Goal: Information Seeking & Learning: Find contact information

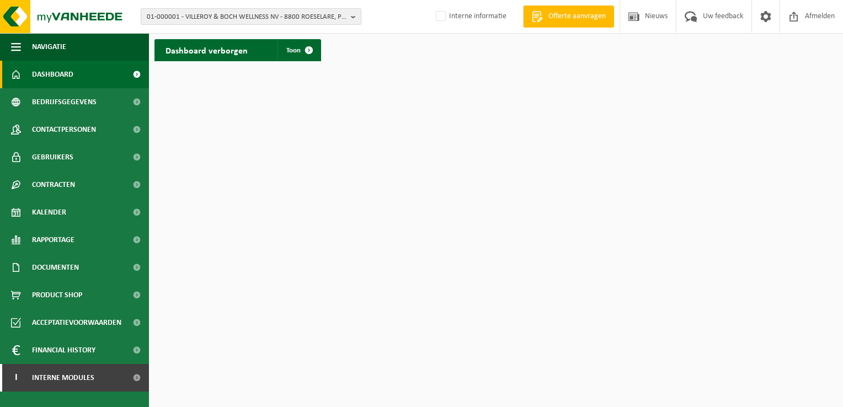
click at [171, 19] on span "01-000001 - VILLEROY & BOCH WELLNESS NV - 8800 ROESELARE, POPULIERSTRAAT 1" at bounding box center [247, 17] width 200 height 17
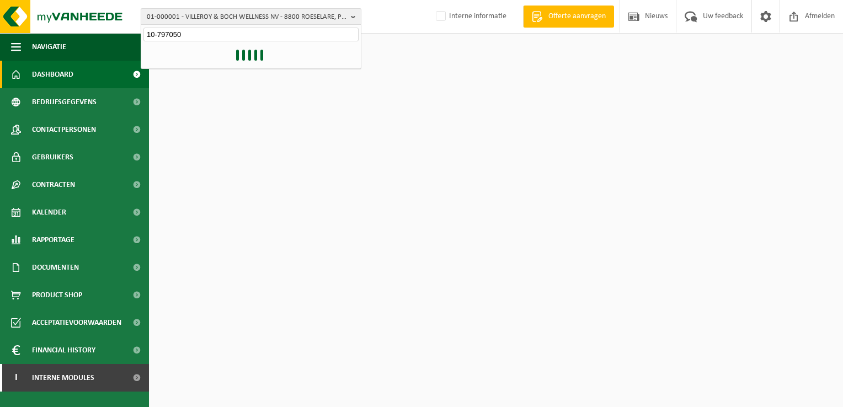
type input "10-797050"
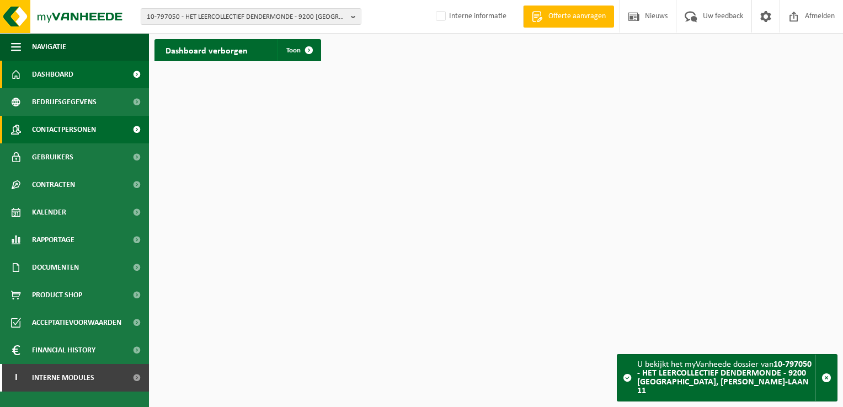
click at [73, 129] on span "Contactpersonen" at bounding box center [64, 130] width 64 height 28
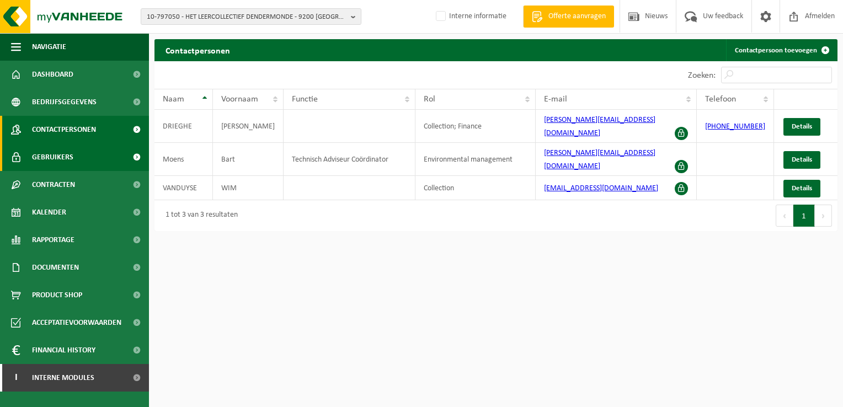
click at [73, 162] on link "Gebruikers" at bounding box center [74, 157] width 149 height 28
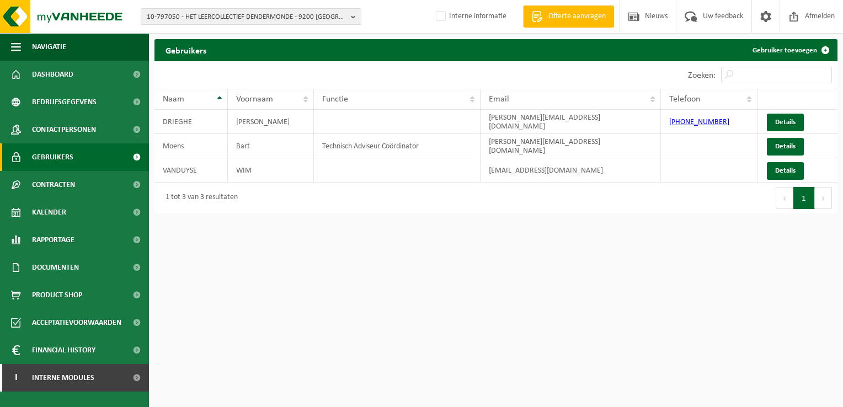
click at [457, 286] on html "10-797050 - HET LEERCOLLECTIEF DENDERMONDE - 9200 [GEOGRAPHIC_DATA], [PERSON_NA…" at bounding box center [421, 203] width 843 height 407
click at [454, 262] on html "10-797050 - HET LEERCOLLECTIEF DENDERMONDE - 9200 [GEOGRAPHIC_DATA], [PERSON_NA…" at bounding box center [421, 203] width 843 height 407
click at [392, 172] on td at bounding box center [397, 170] width 167 height 24
click at [775, 169] on link "Details" at bounding box center [785, 171] width 37 height 18
click at [333, 266] on html "10-797050 - HET LEERCOLLECTIEF DENDERMONDE - 9200 [GEOGRAPHIC_DATA], [PERSON_NA…" at bounding box center [421, 203] width 843 height 407
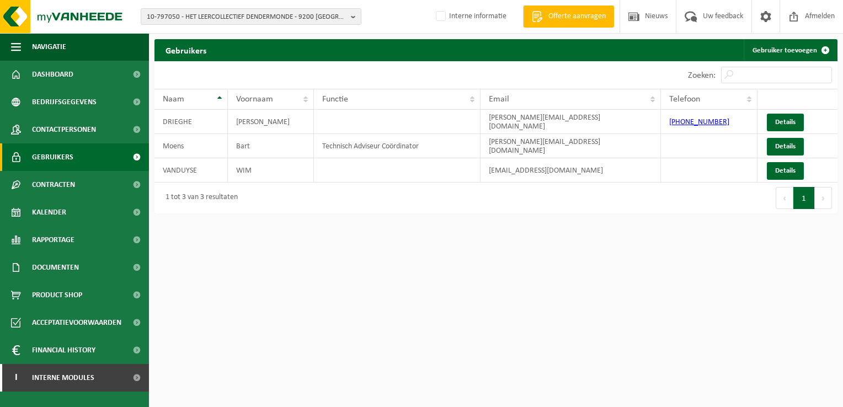
click at [342, 265] on html "10-797050 - HET LEERCOLLECTIEF DENDERMONDE - 9200 [GEOGRAPHIC_DATA], [PERSON_NA…" at bounding box center [421, 203] width 843 height 407
click at [338, 283] on html "10-797050 - HET LEERCOLLECTIEF DENDERMONDE - 9200 [GEOGRAPHIC_DATA], [PERSON_NA…" at bounding box center [421, 203] width 843 height 407
click at [336, 278] on html "10-797050 - HET LEERCOLLECTIEF DENDERMONDE - 9200 [GEOGRAPHIC_DATA], [PERSON_NA…" at bounding box center [421, 203] width 843 height 407
click at [338, 255] on html "10-797050 - HET LEERCOLLECTIEF DENDERMONDE - 9200 [GEOGRAPHIC_DATA], [PERSON_NA…" at bounding box center [421, 203] width 843 height 407
click at [417, 309] on html "10-797050 - HET LEERCOLLECTIEF DENDERMONDE - 9200 [GEOGRAPHIC_DATA], [PERSON_NA…" at bounding box center [421, 203] width 843 height 407
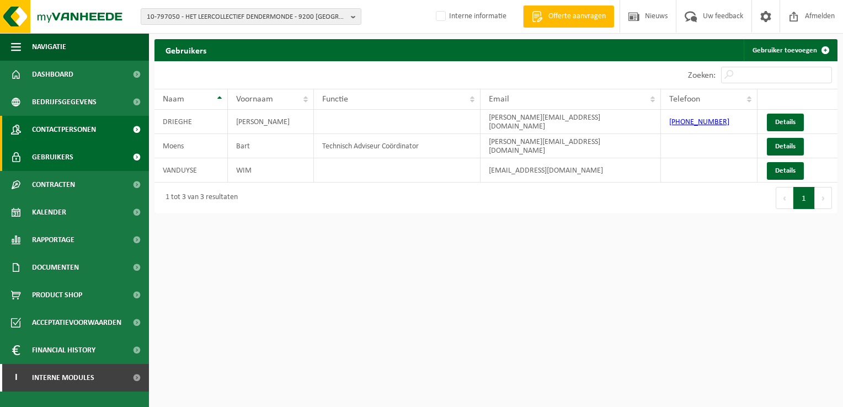
click at [106, 130] on link "Contactpersonen" at bounding box center [74, 130] width 149 height 28
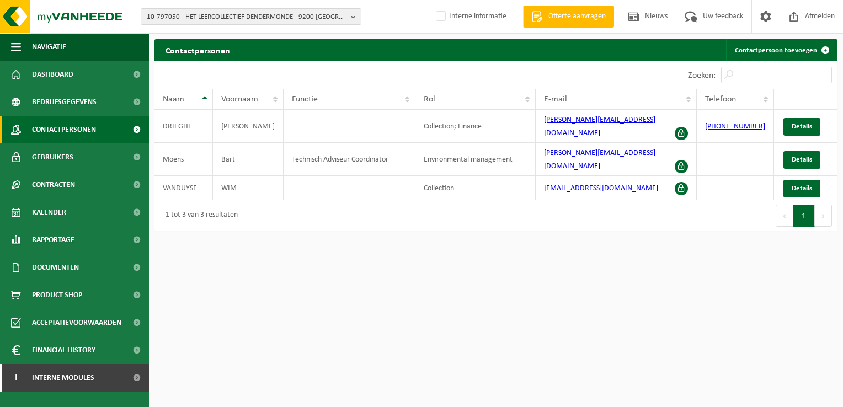
click at [382, 308] on html "10-797050 - HET LEERCOLLECTIEF DENDERMONDE - 9200 [GEOGRAPHIC_DATA], [PERSON_NA…" at bounding box center [421, 203] width 843 height 407
click at [487, 244] on html "10-797050 - HET LEERCOLLECTIEF DENDERMONDE - 9200 [GEOGRAPHIC_DATA], [PERSON_NA…" at bounding box center [421, 203] width 843 height 407
